Goal: Navigation & Orientation: Find specific page/section

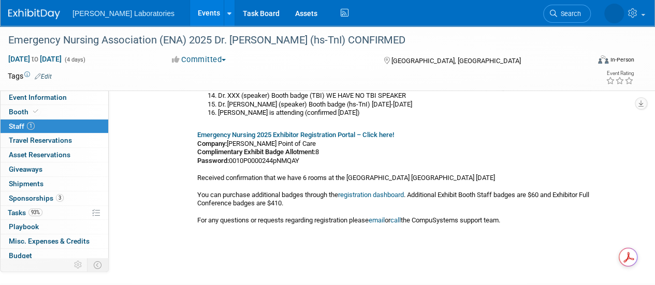
click at [190, 13] on link "Events" at bounding box center [209, 13] width 38 height 26
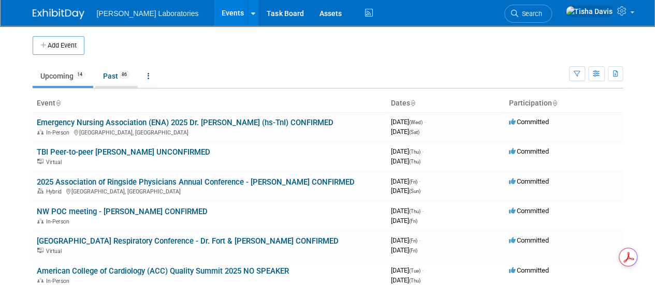
click at [110, 76] on link "Past 86" at bounding box center [116, 76] width 42 height 20
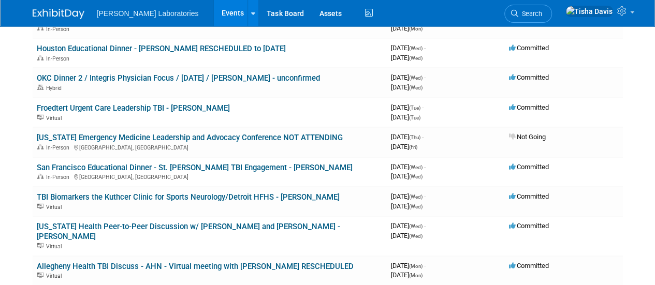
scroll to position [1494, 0]
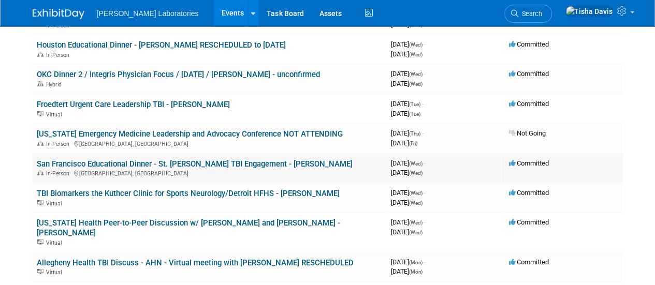
click at [273, 160] on link "San Francisco Educational Dinner - St. [PERSON_NAME] TBI Engagement - [PERSON_N…" at bounding box center [195, 164] width 316 height 9
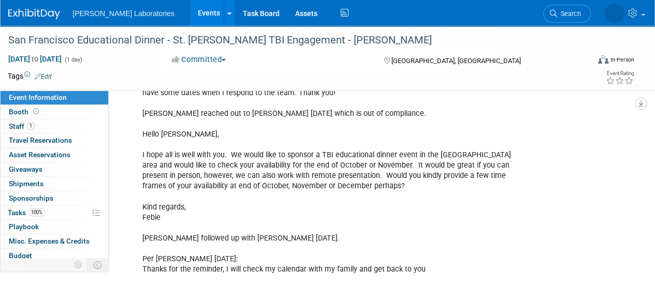
scroll to position [598, 0]
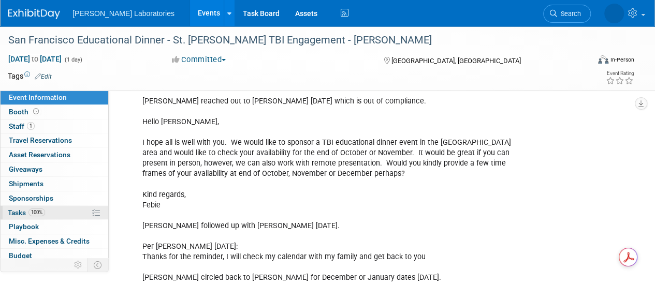
click at [15, 209] on span "Tasks 100%" at bounding box center [26, 213] width 37 height 8
